Goal: Task Accomplishment & Management: Manage account settings

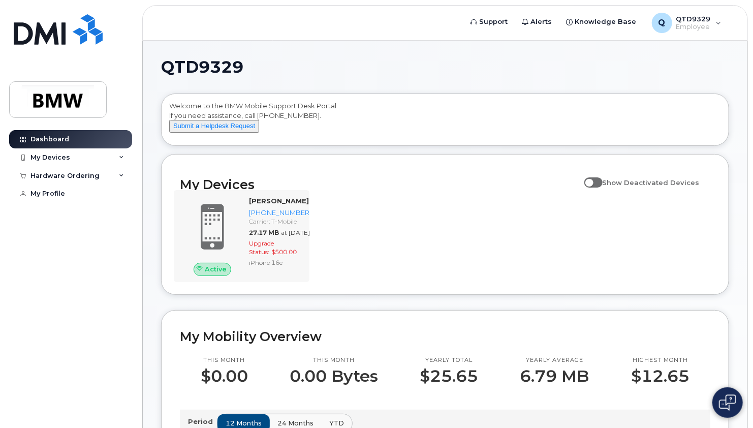
click at [305, 207] on div "Active [PERSON_NAME] [PHONE_NUMBER] Carrier: T-Mobile 27.17 MB at [DATE] Upgrad…" at bounding box center [242, 235] width 136 height 91
click at [592, 187] on span at bounding box center [593, 182] width 18 height 10
click at [592, 181] on input "Show Deactivated Devices" at bounding box center [588, 177] width 8 height 8
checkbox input "true"
click at [265, 205] on strong "[PERSON_NAME]" at bounding box center [279, 201] width 60 height 8
